Goal: Find contact information

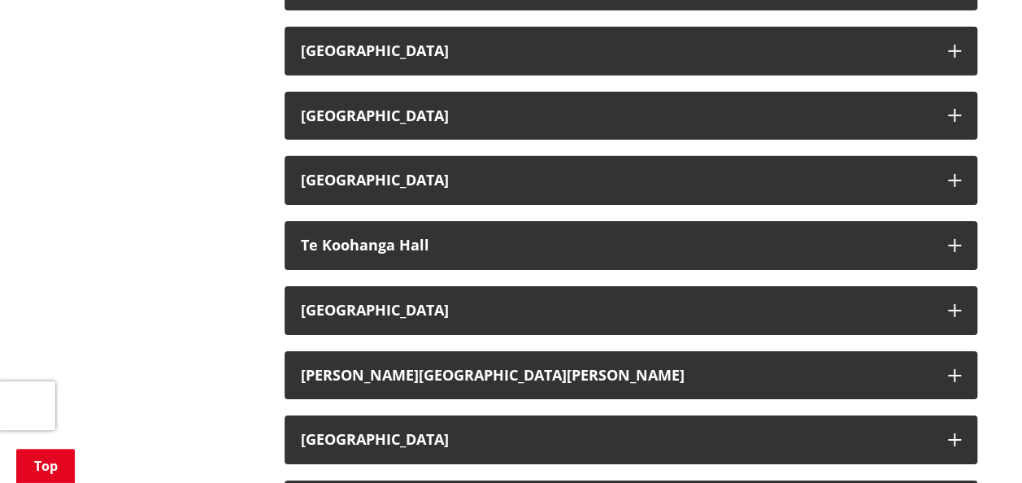
scroll to position [2602, 0]
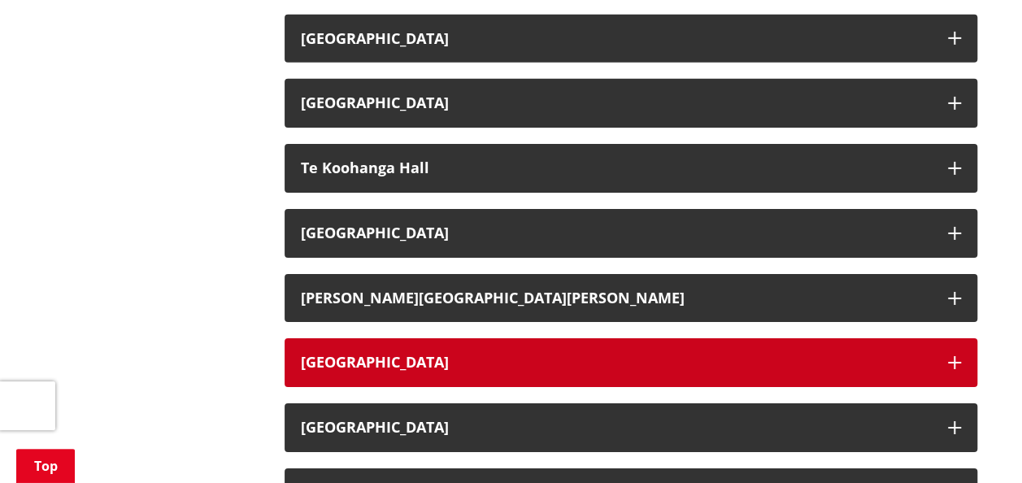
click at [457, 362] on h3 "[GEOGRAPHIC_DATA]" at bounding box center [616, 363] width 631 height 16
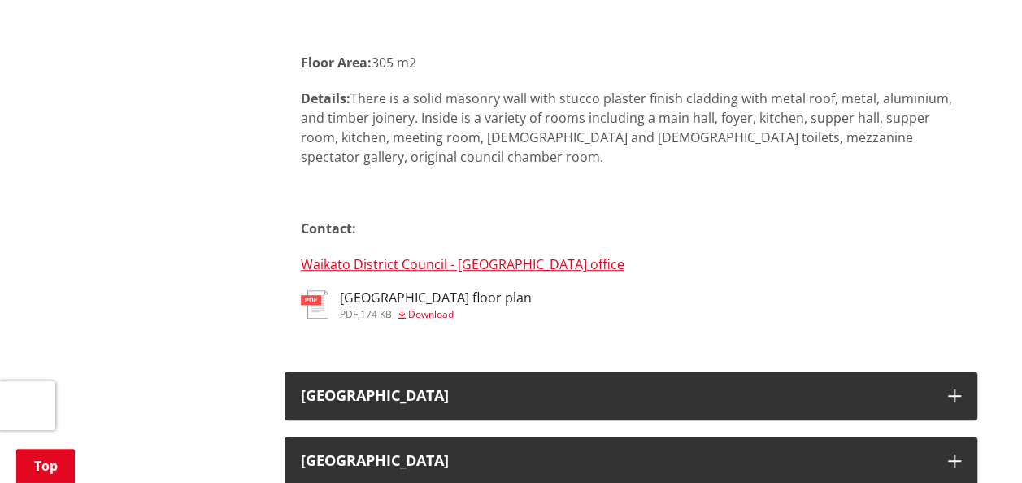
scroll to position [3334, 0]
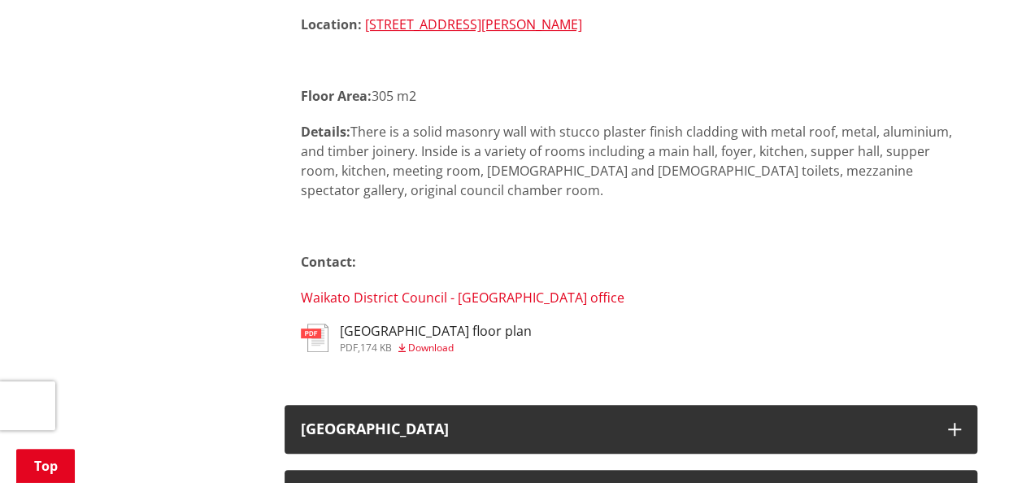
click at [427, 298] on link "Waikato District Council - [GEOGRAPHIC_DATA] office" at bounding box center [463, 298] width 324 height 18
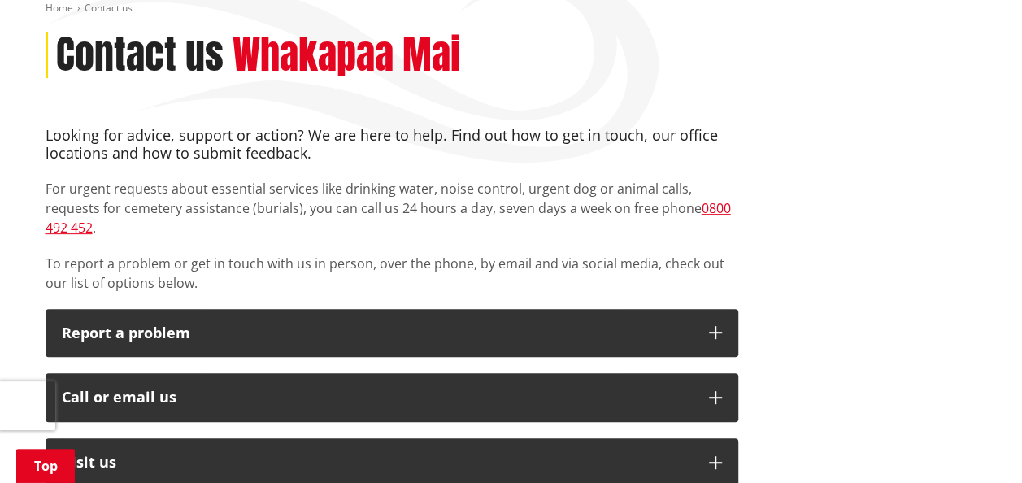
scroll to position [163, 0]
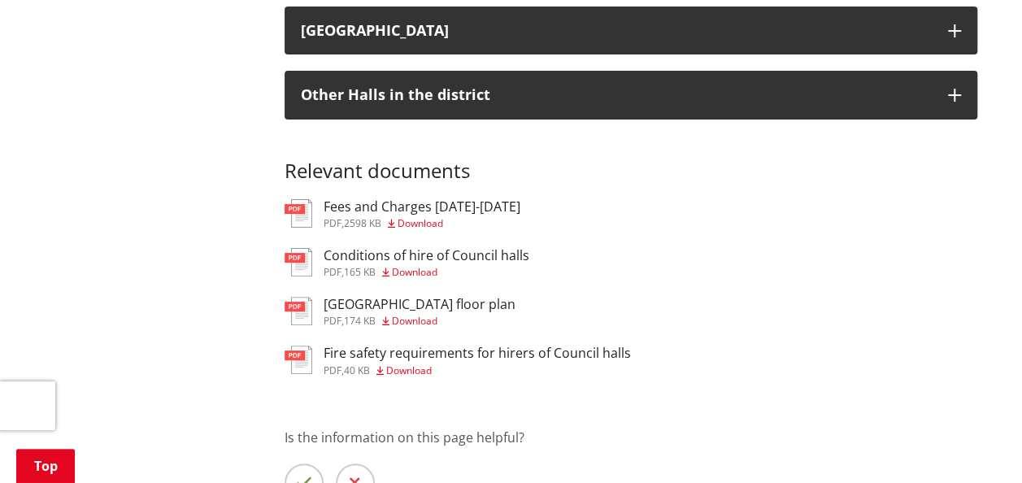
scroll to position [3171, 0]
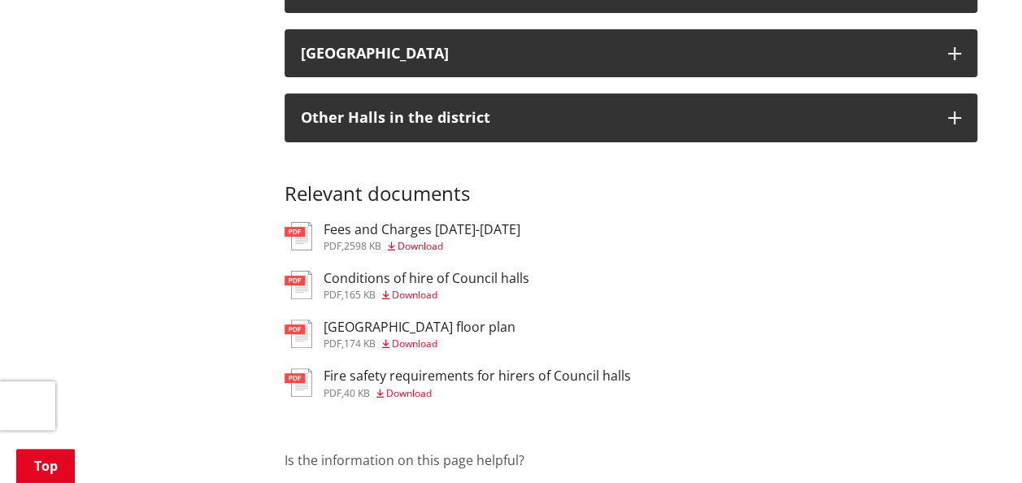
click at [409, 229] on h3 "Fees and Charges [DATE]-[DATE]" at bounding box center [422, 229] width 197 height 15
